Goal: Information Seeking & Learning: Learn about a topic

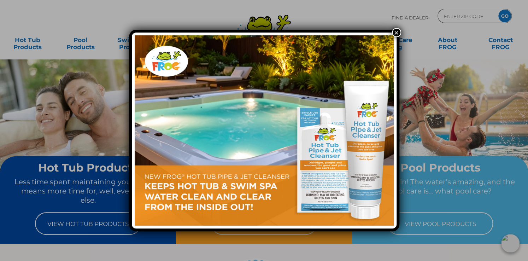
click at [399, 36] on button "×" at bounding box center [396, 32] width 9 height 9
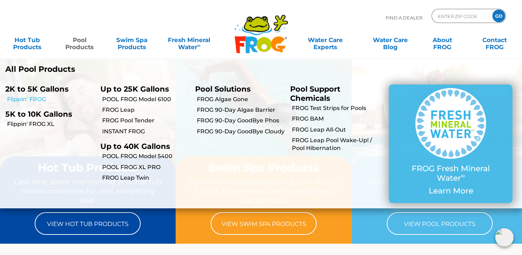
click at [35, 97] on link "Flippin’ FROG" at bounding box center [51, 99] width 88 height 8
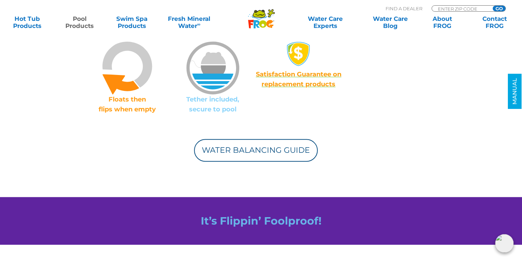
scroll to position [601, 0]
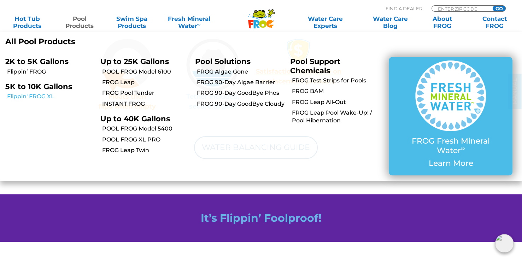
click at [29, 97] on link "Flippin' FROG XL" at bounding box center [51, 97] width 88 height 8
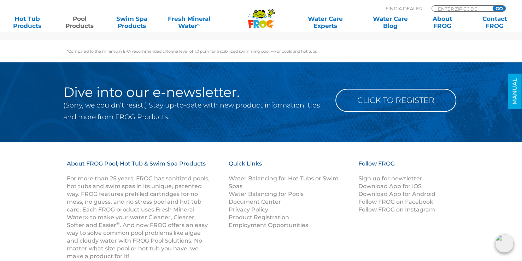
scroll to position [3287, 0]
